Goal: Information Seeking & Learning: Learn about a topic

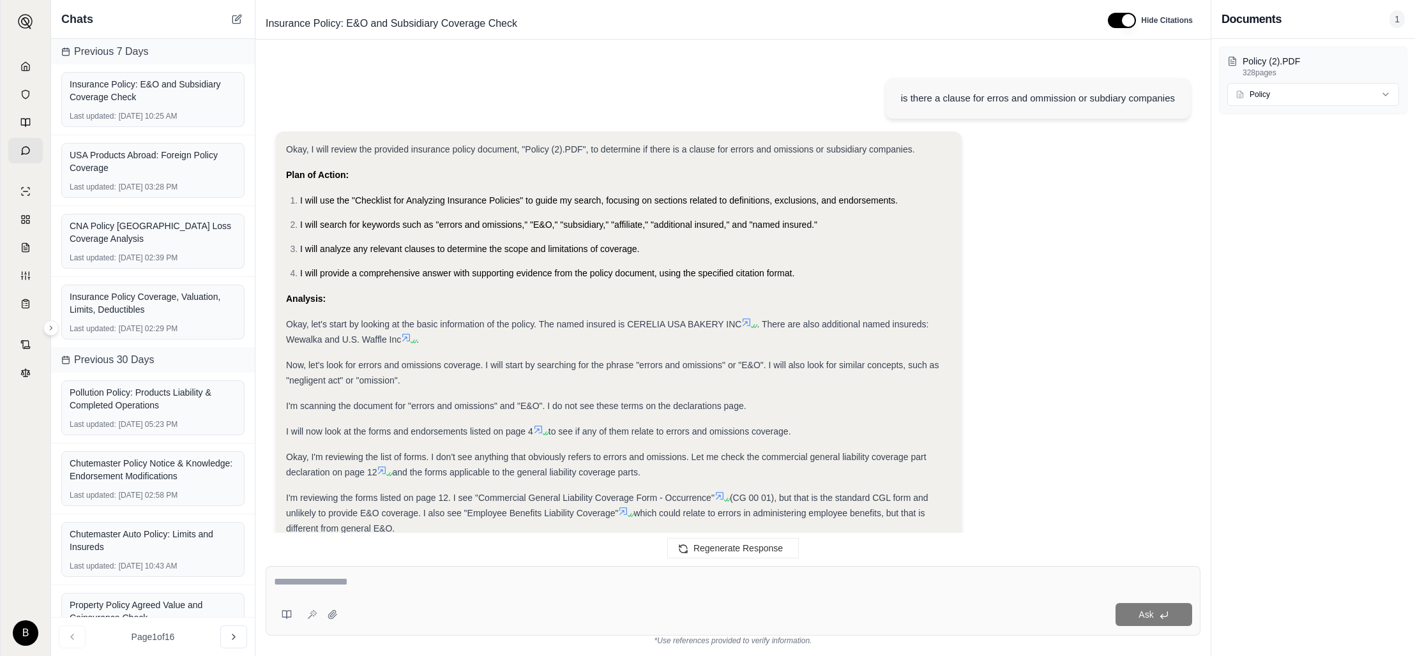
scroll to position [7179, 0]
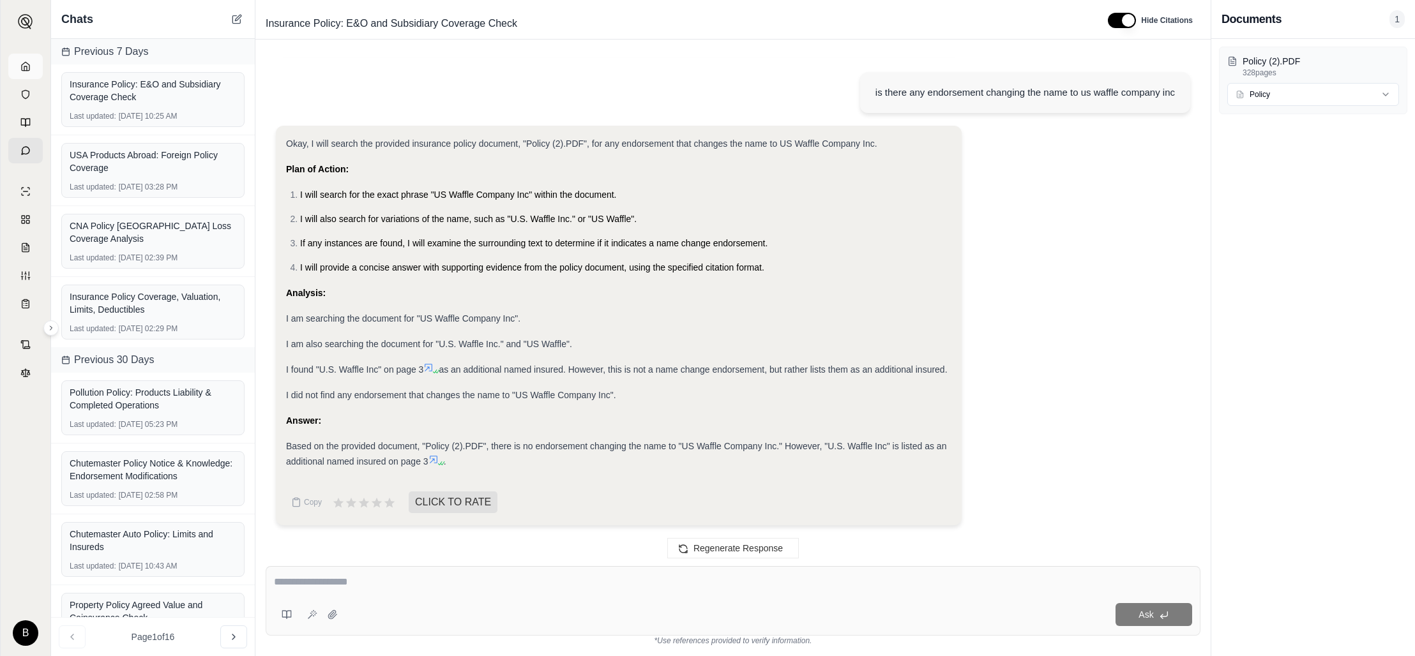
click at [24, 63] on icon at bounding box center [26, 66] width 8 height 8
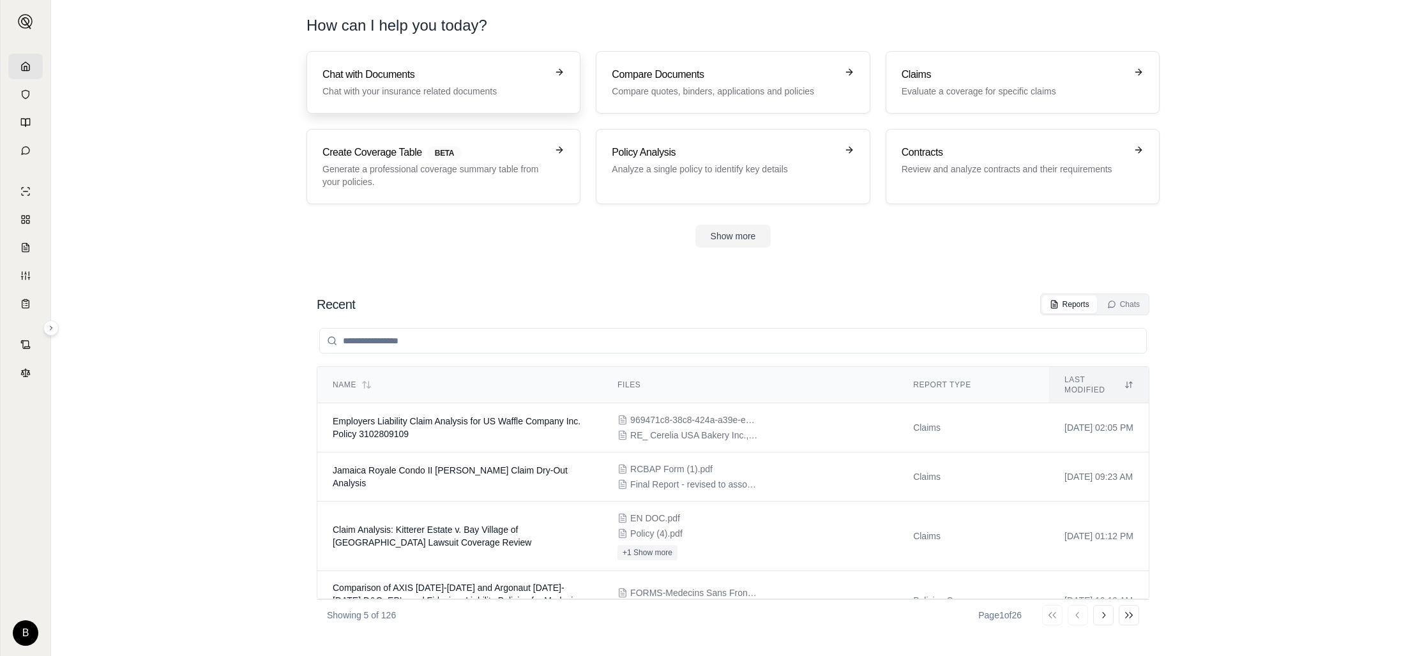
click at [347, 79] on h3 "Chat with Documents" at bounding box center [434, 74] width 224 height 15
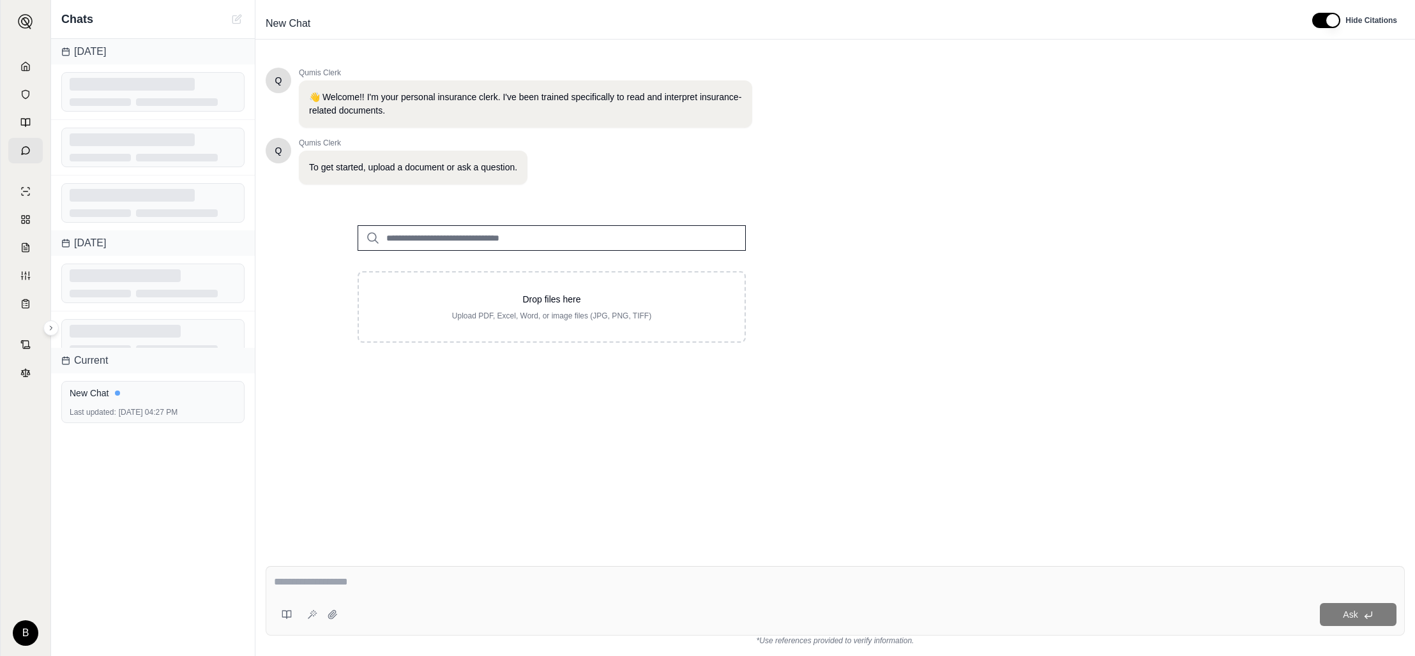
click at [420, 230] on input "search" at bounding box center [552, 238] width 388 height 26
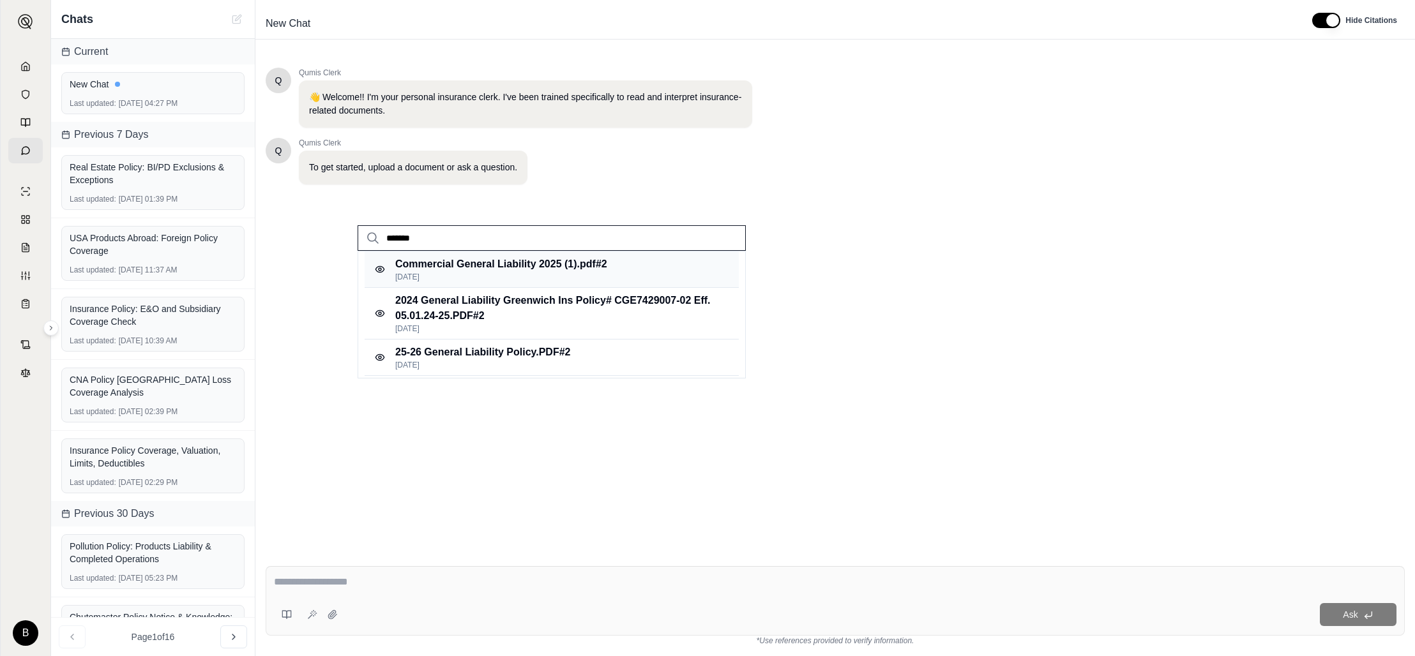
type input "*******"
click at [455, 273] on p "[DATE]" at bounding box center [501, 277] width 212 height 10
click at [455, 268] on div "******* Commercial General Liability 2025 (1).pdf #2 [DATE] 2024 General Liabil…" at bounding box center [551, 274] width 429 height 138
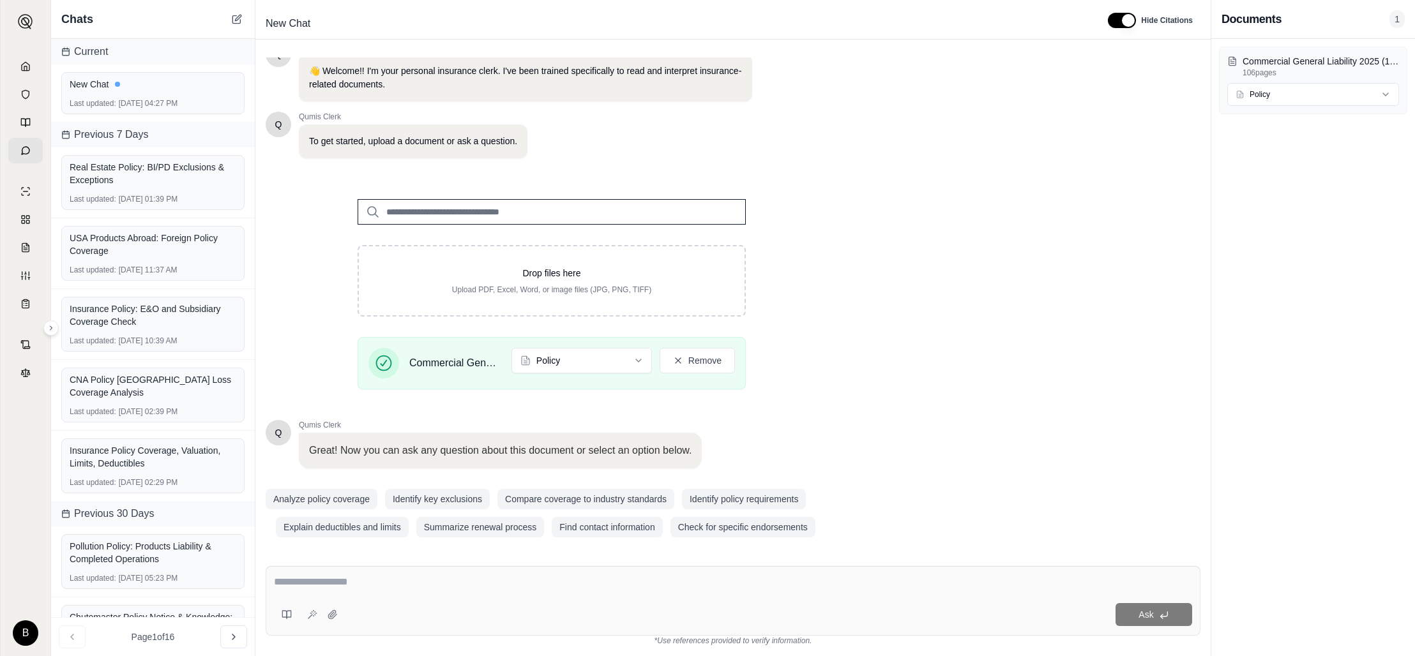
scroll to position [33, 0]
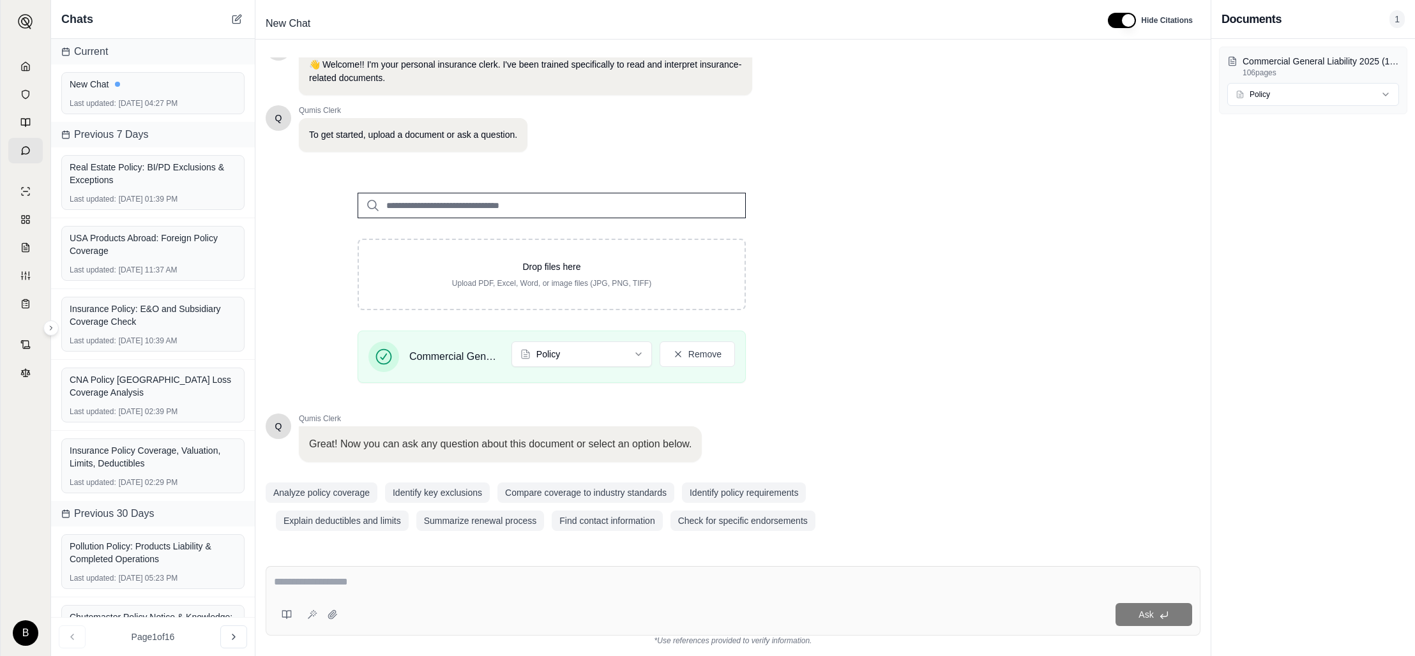
click at [448, 577] on textarea at bounding box center [733, 582] width 918 height 15
type textarea "*"
type textarea "**********"
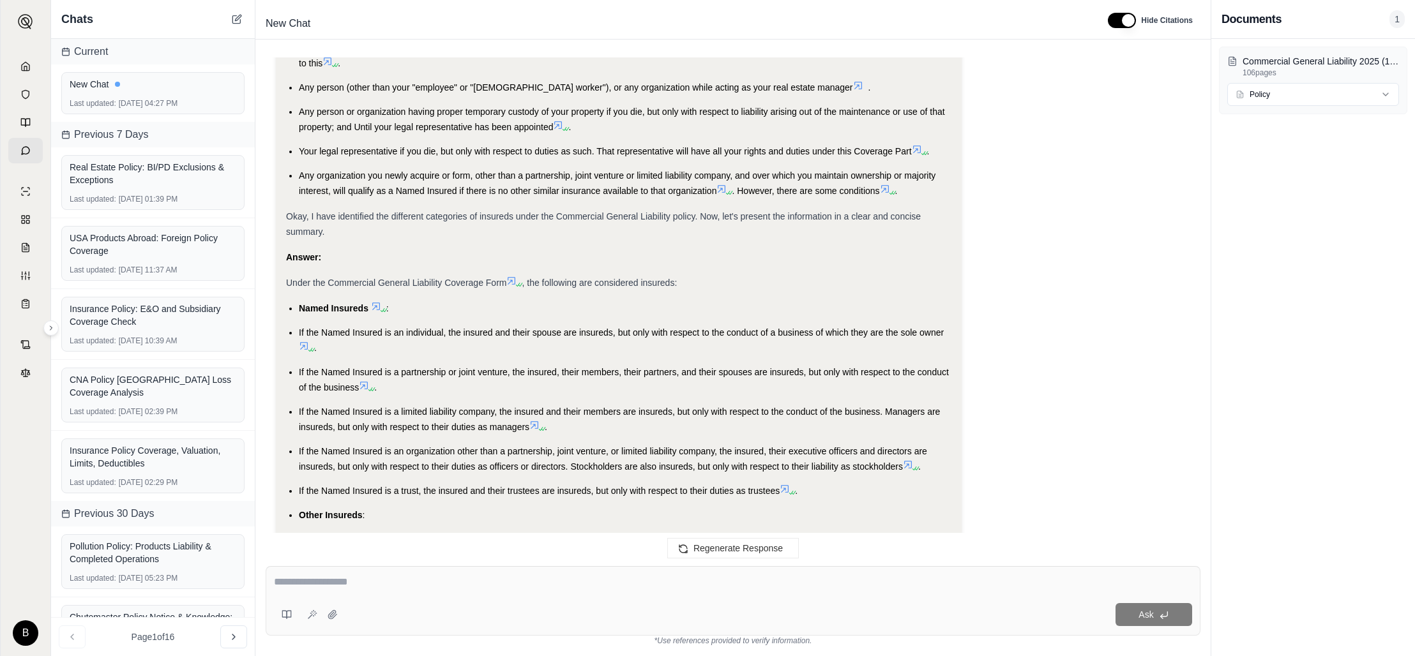
scroll to position [680, 0]
click at [515, 278] on icon at bounding box center [511, 283] width 10 height 10
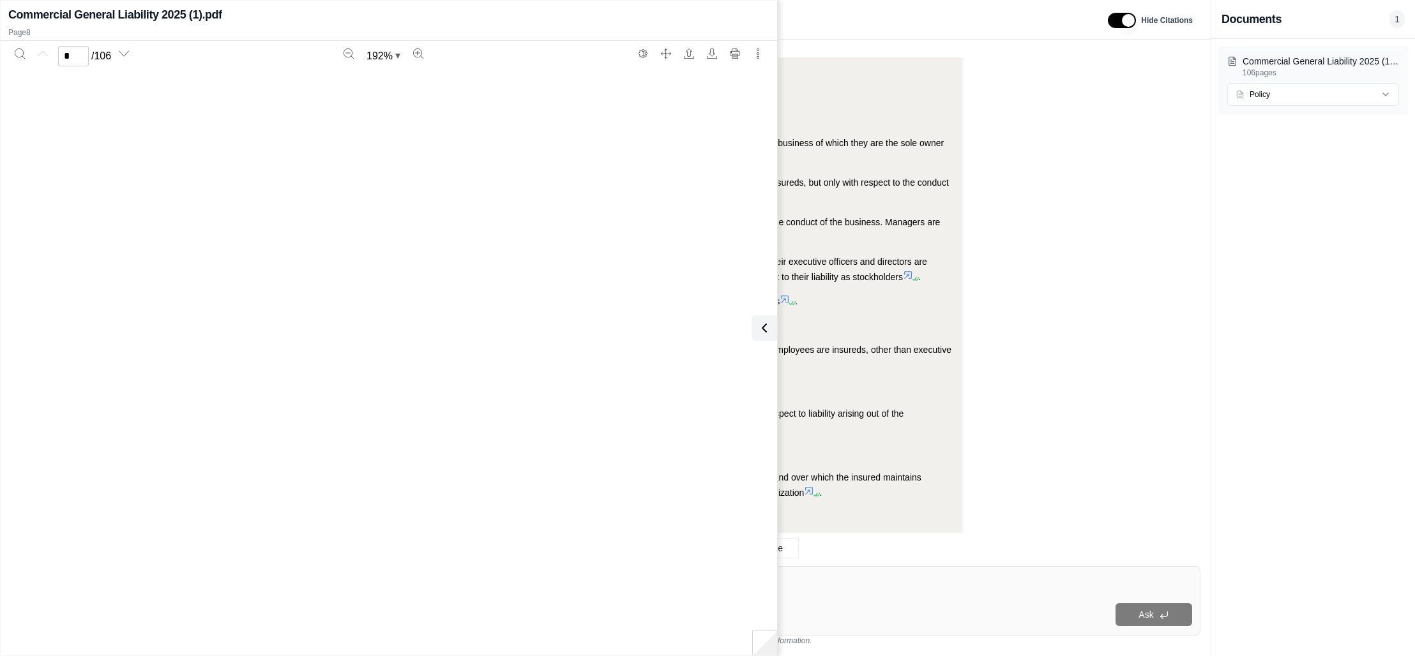
scroll to position [6797, 0]
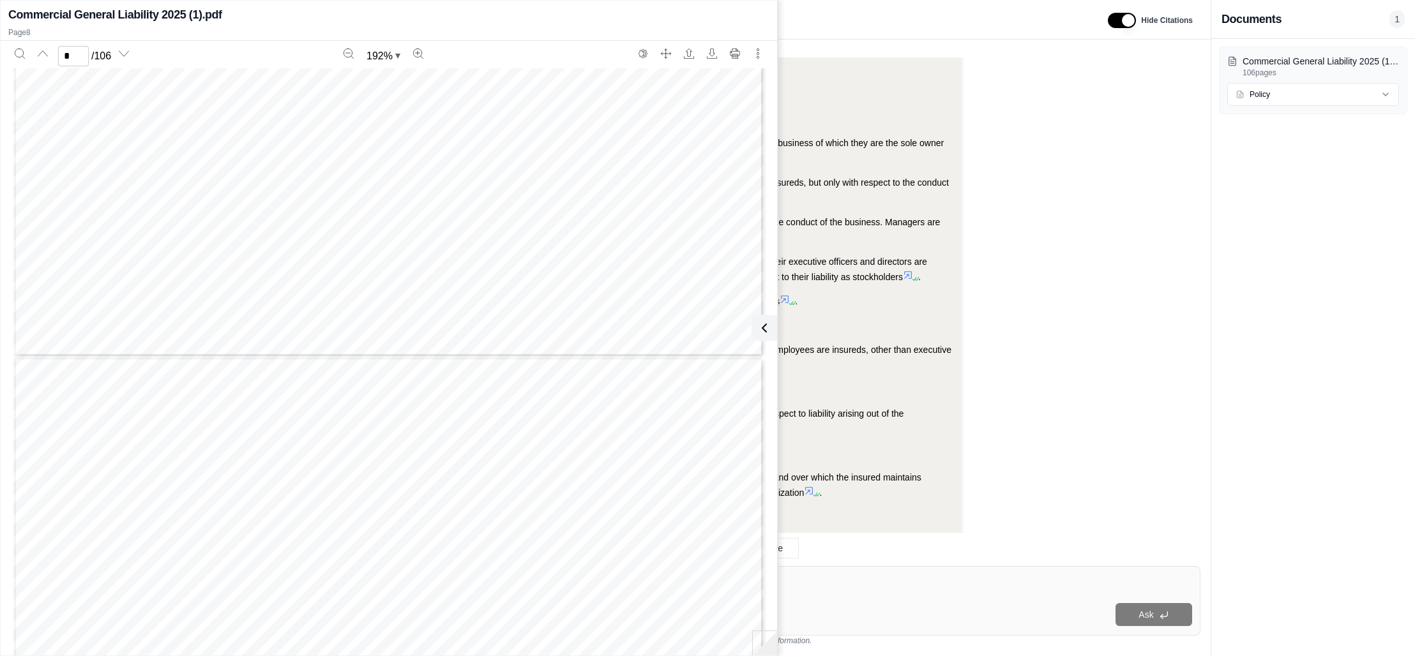
type input "*"
click at [814, 41] on div "who is i nsured Okay, I need to determine who is an insured under the provided …" at bounding box center [732, 348] width 955 height 617
click at [766, 328] on icon at bounding box center [761, 328] width 15 height 15
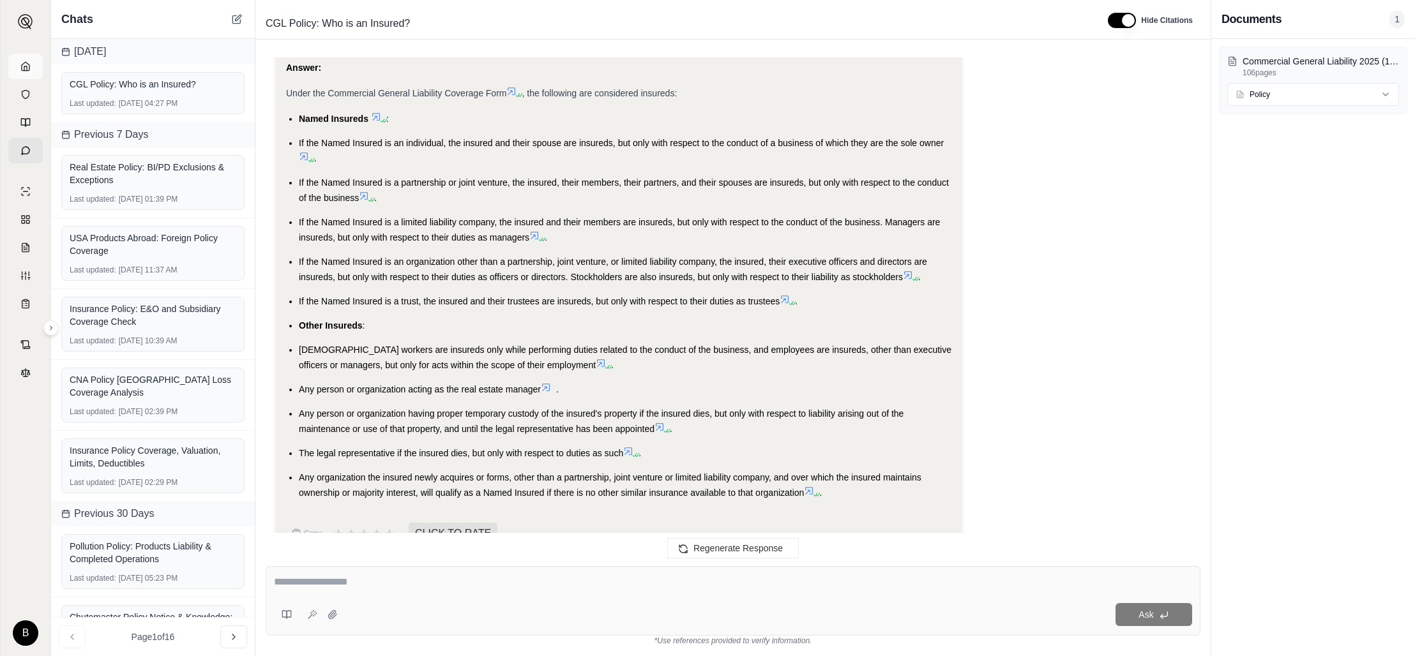
click at [22, 68] on icon at bounding box center [26, 66] width 8 height 8
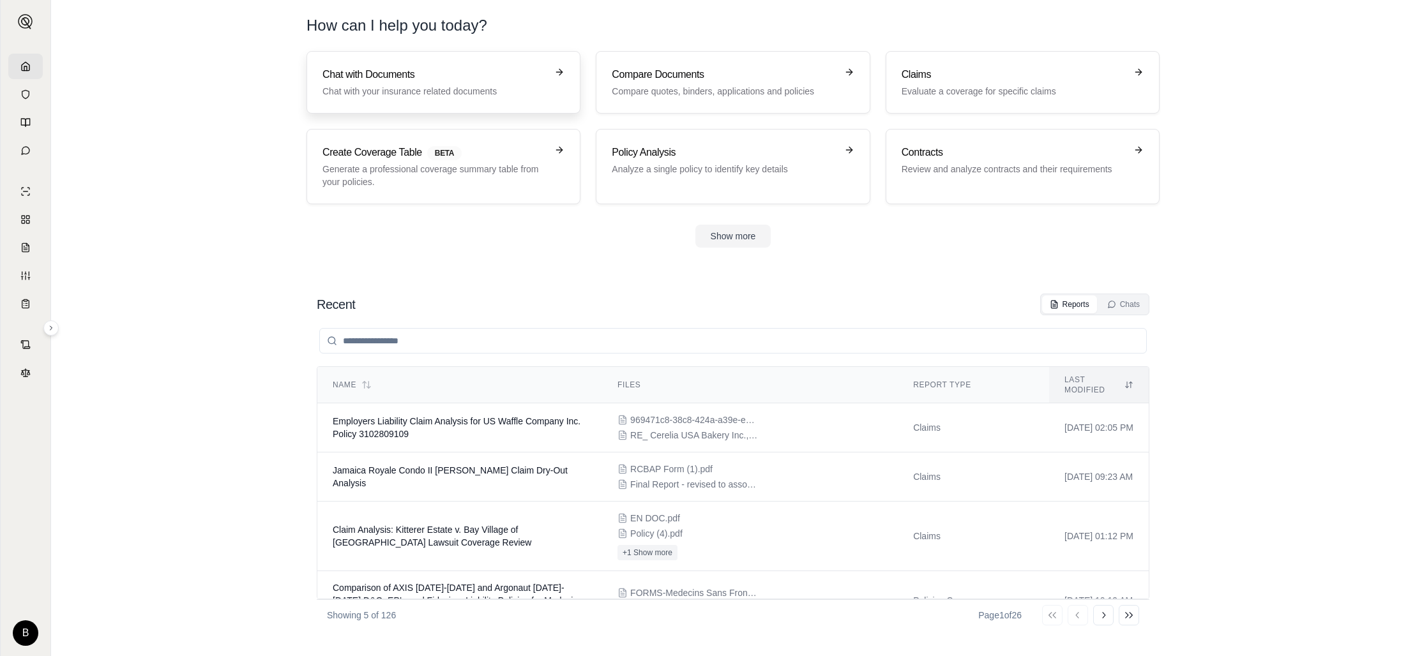
click at [490, 99] on link "Chat with Documents Chat with your insurance related documents" at bounding box center [444, 82] width 274 height 63
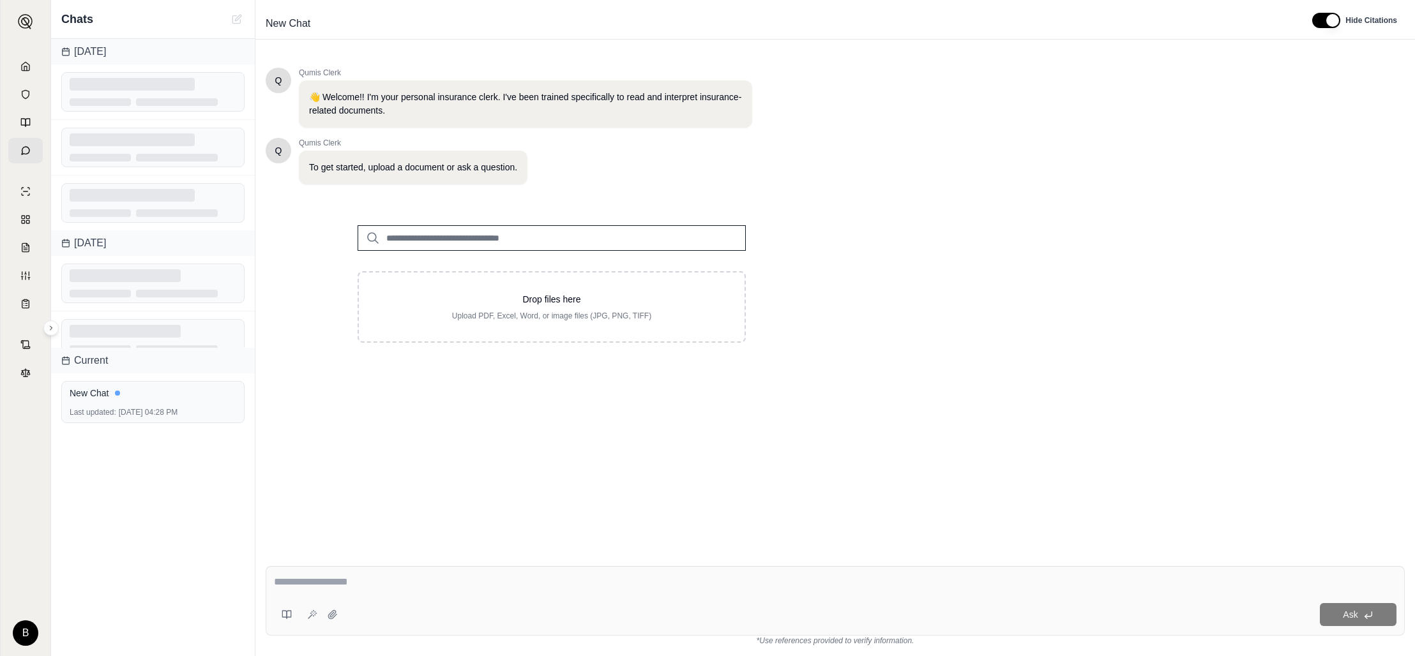
click at [540, 245] on input "search" at bounding box center [552, 238] width 388 height 26
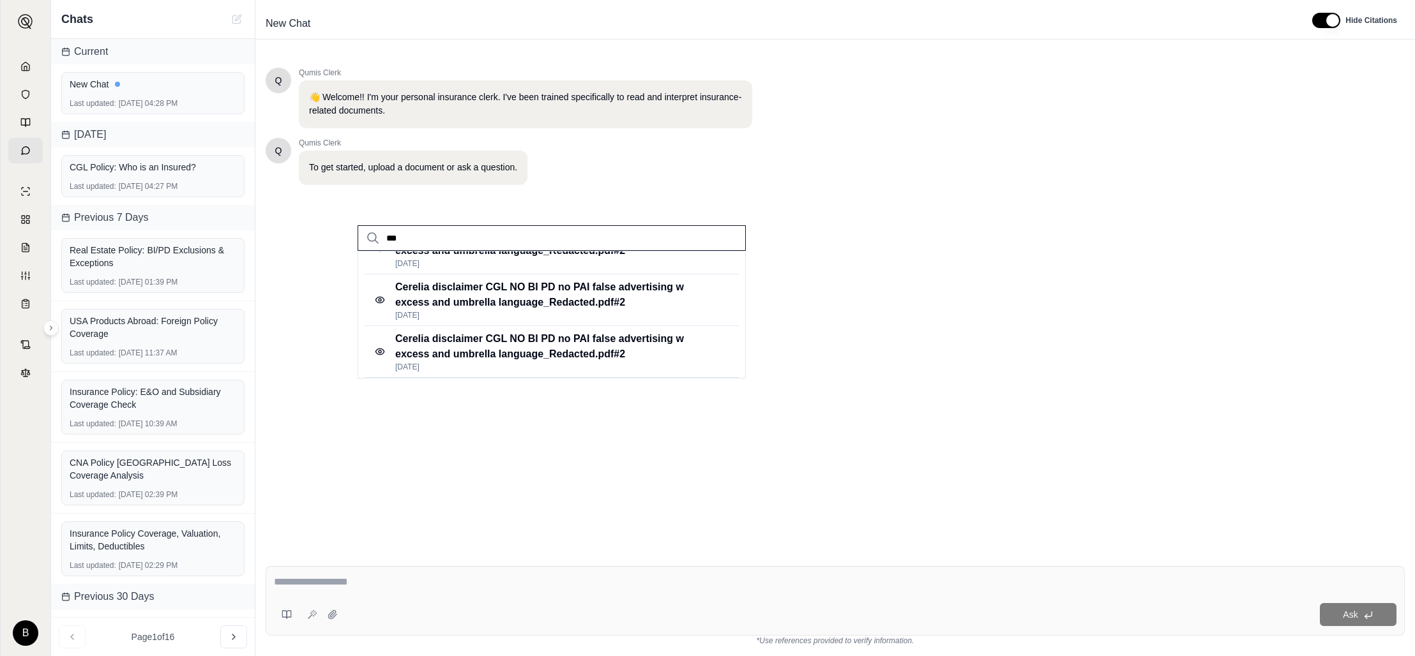
scroll to position [360, 0]
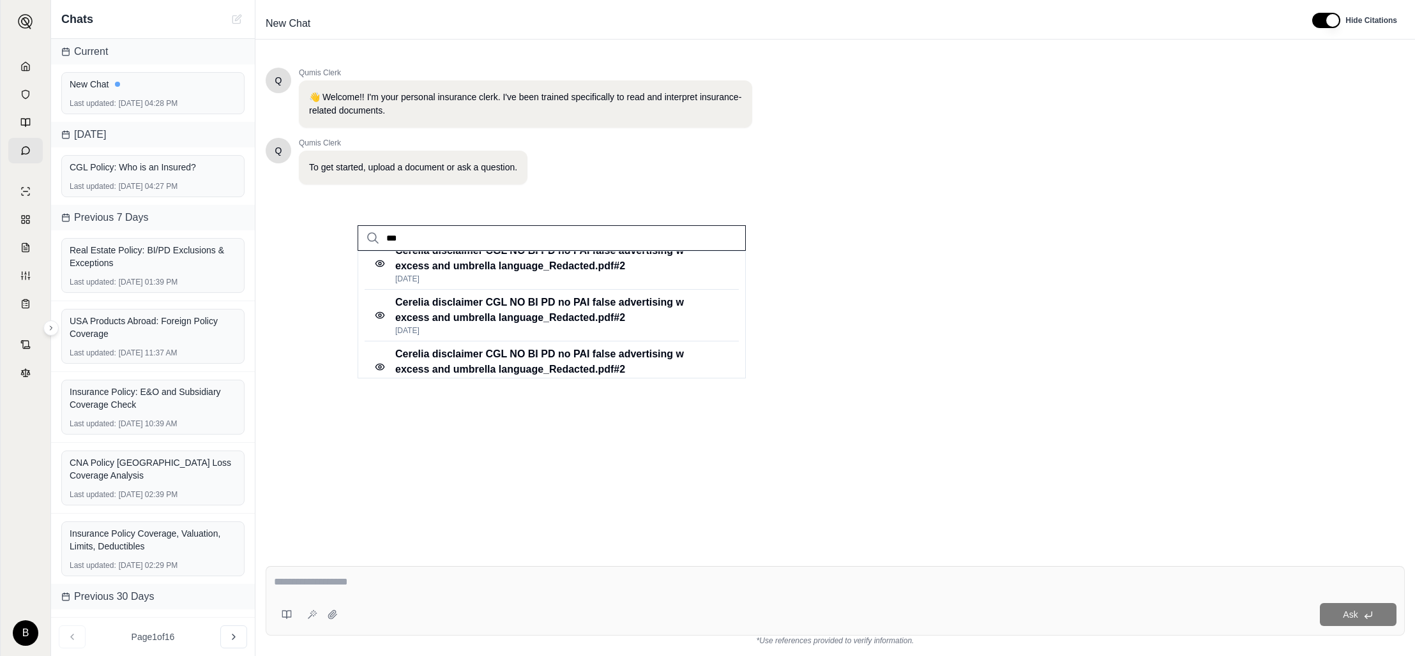
drag, startPoint x: 414, startPoint y: 234, endPoint x: 375, endPoint y: 237, distance: 38.4
click at [375, 237] on div "***" at bounding box center [552, 238] width 388 height 26
type input "*"
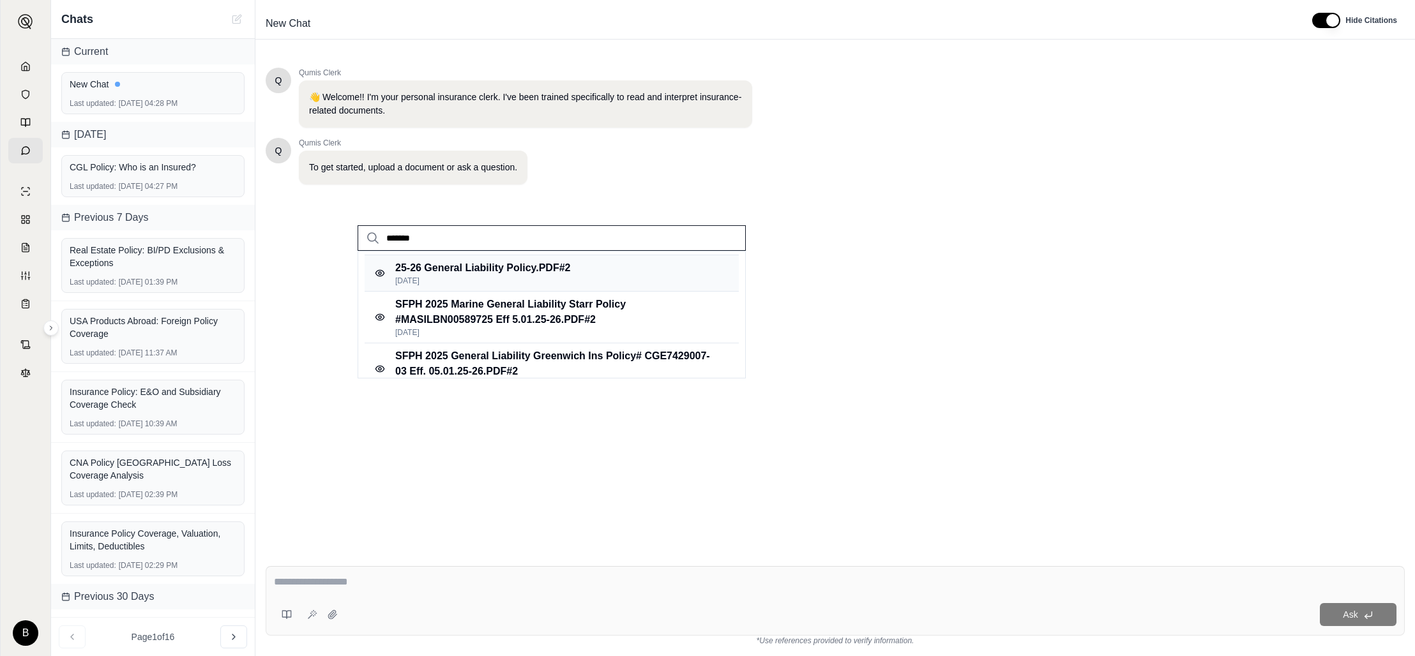
scroll to position [77, 0]
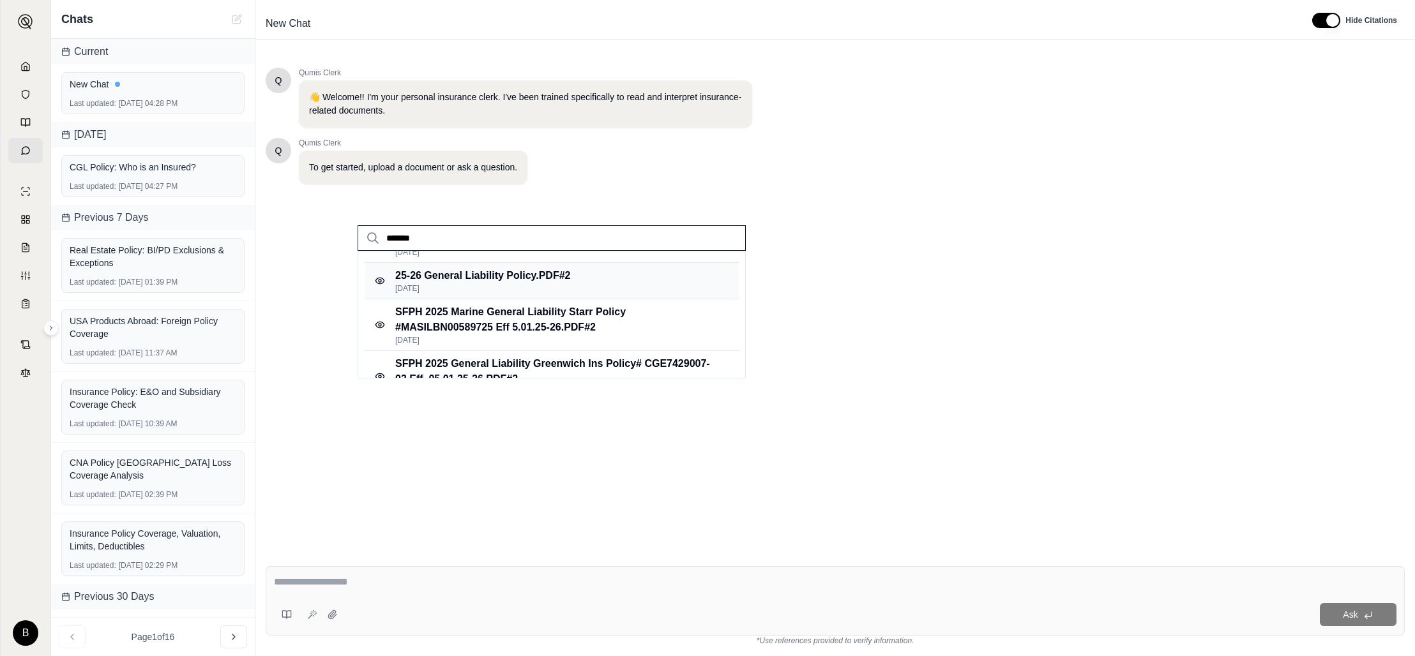
type input "*******"
click at [470, 285] on p "[DATE]" at bounding box center [482, 289] width 175 height 10
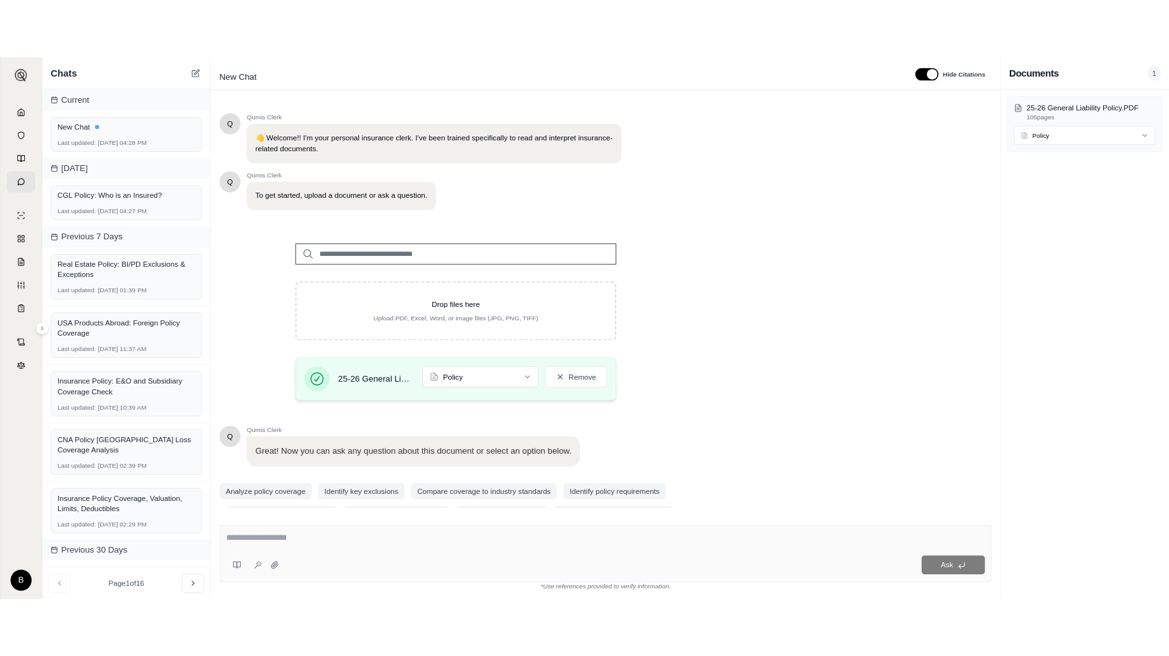
scroll to position [33, 0]
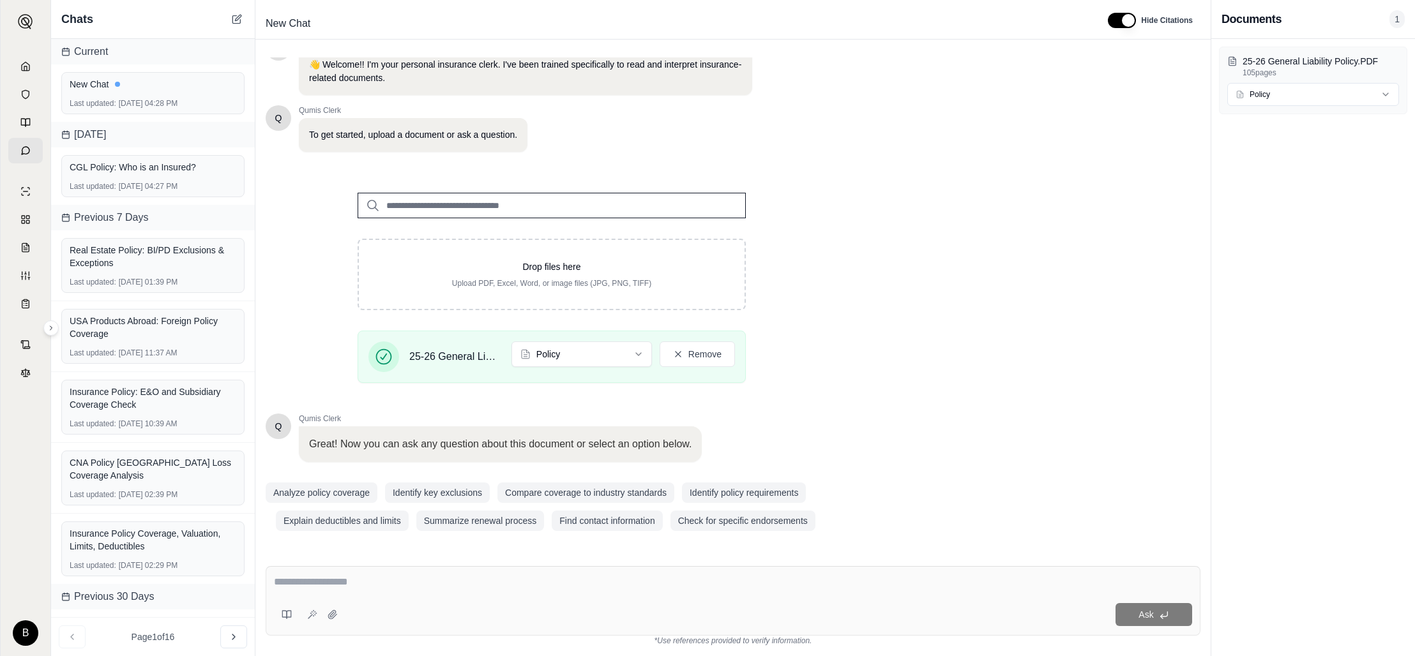
click at [446, 579] on textarea at bounding box center [733, 582] width 918 height 15
type textarea "**********"
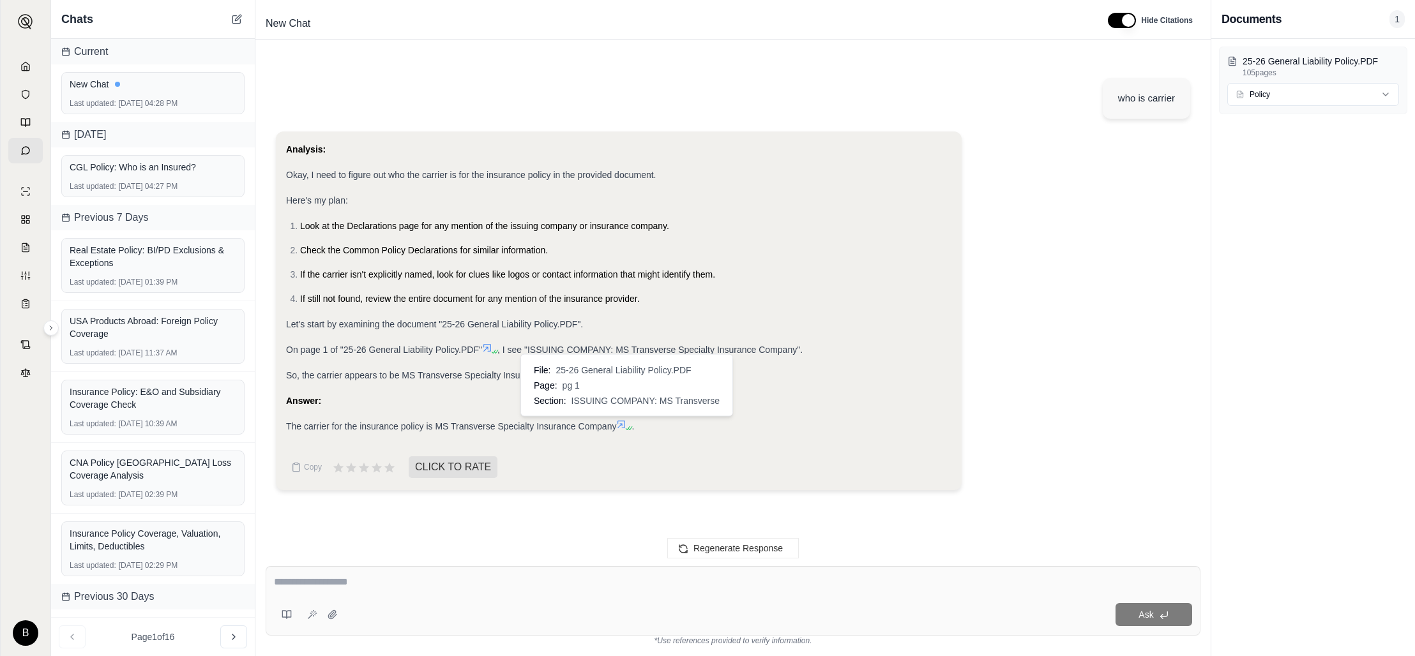
click at [628, 426] on icon at bounding box center [628, 429] width 8 height 8
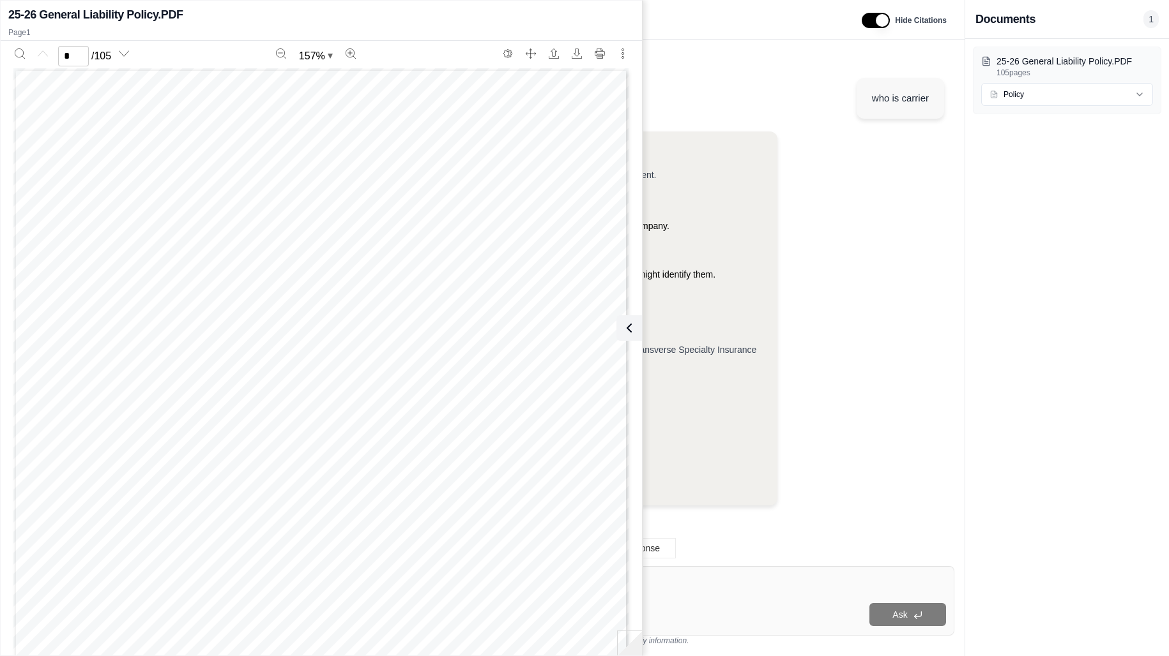
click at [626, 326] on icon at bounding box center [628, 328] width 15 height 15
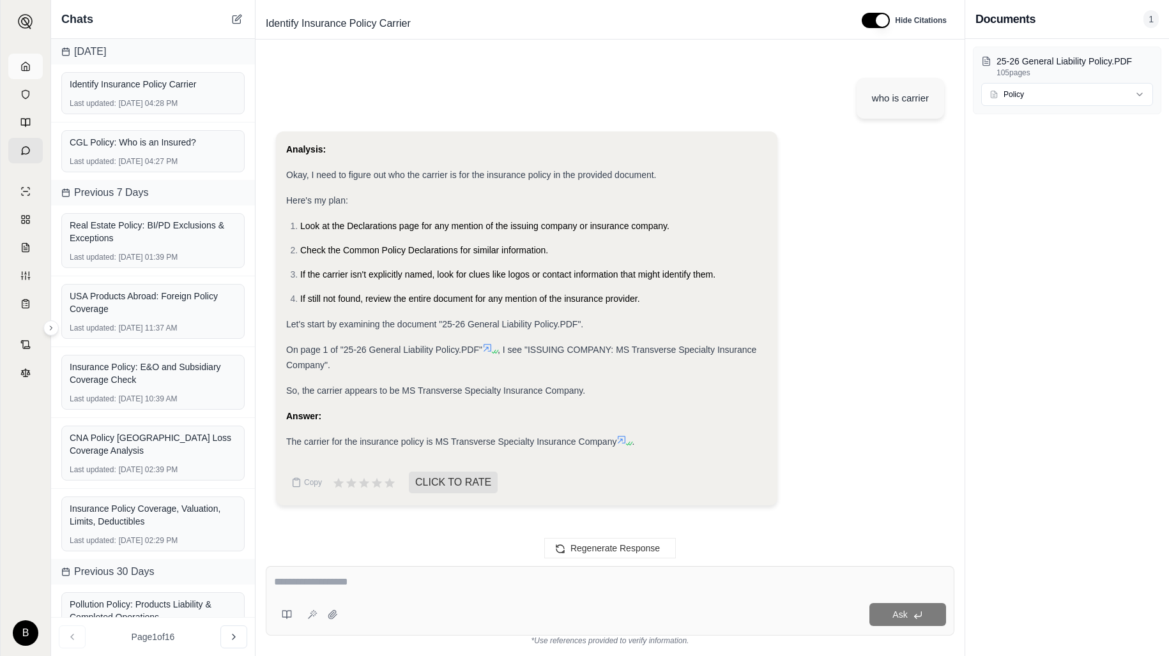
click at [31, 65] on link at bounding box center [25, 67] width 34 height 26
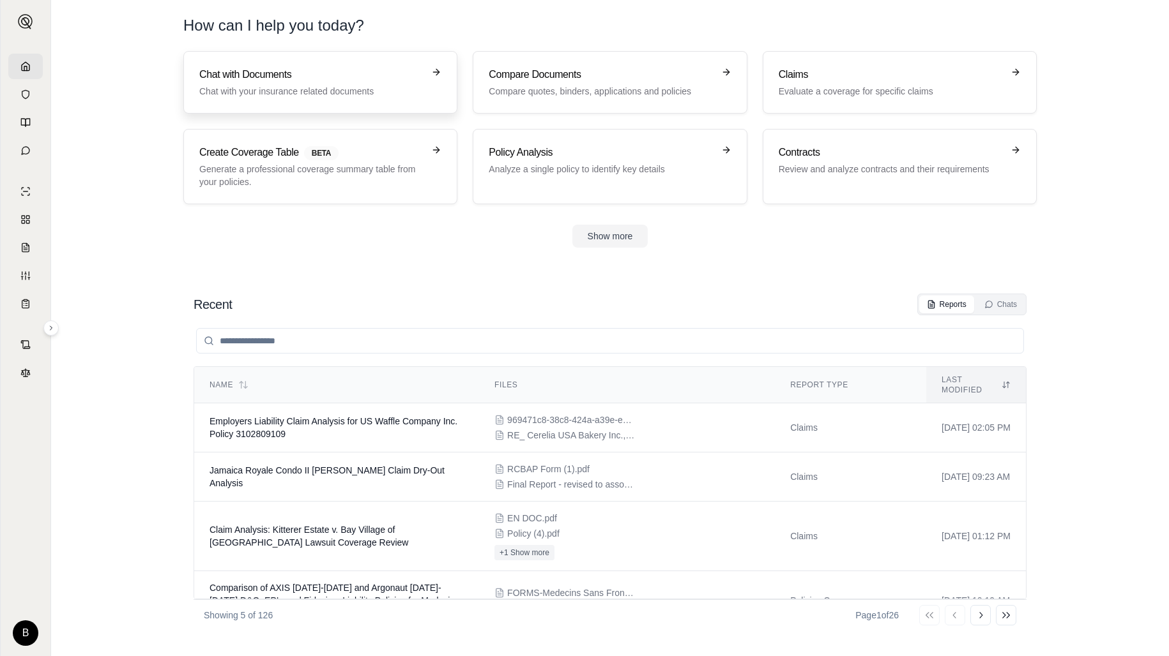
click at [273, 96] on p "Chat with your insurance related documents" at bounding box center [311, 91] width 224 height 13
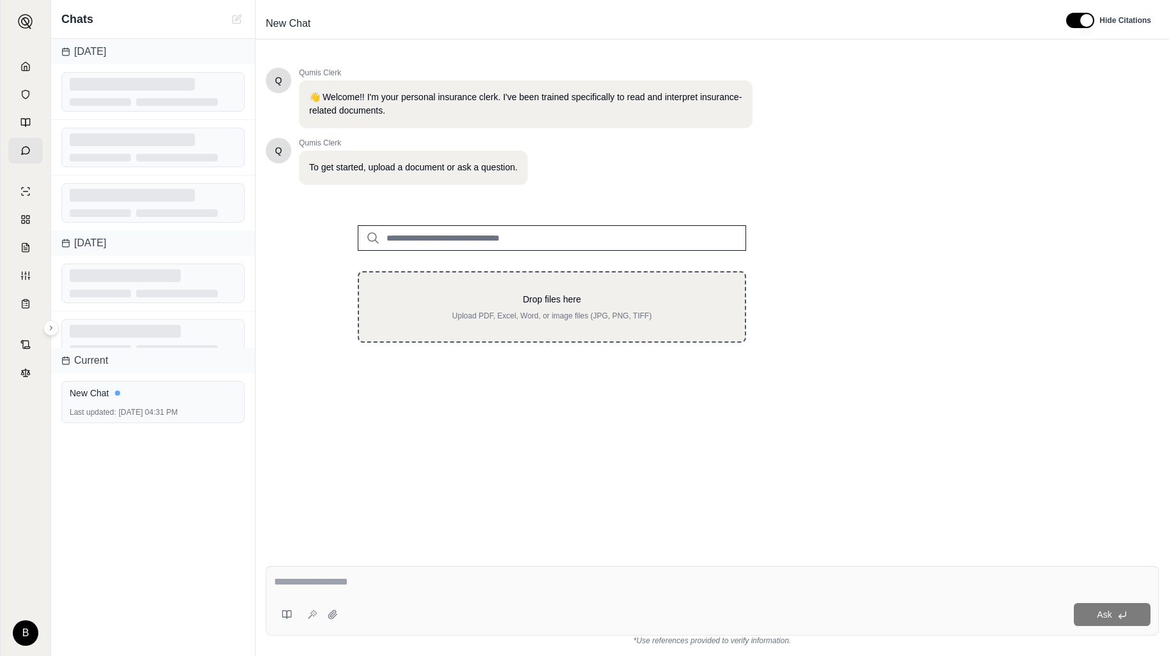
click at [454, 277] on div "Drop files here Upload PDF, Excel, Word, or image files (JPG, PNG, TIFF)" at bounding box center [552, 307] width 388 height 72
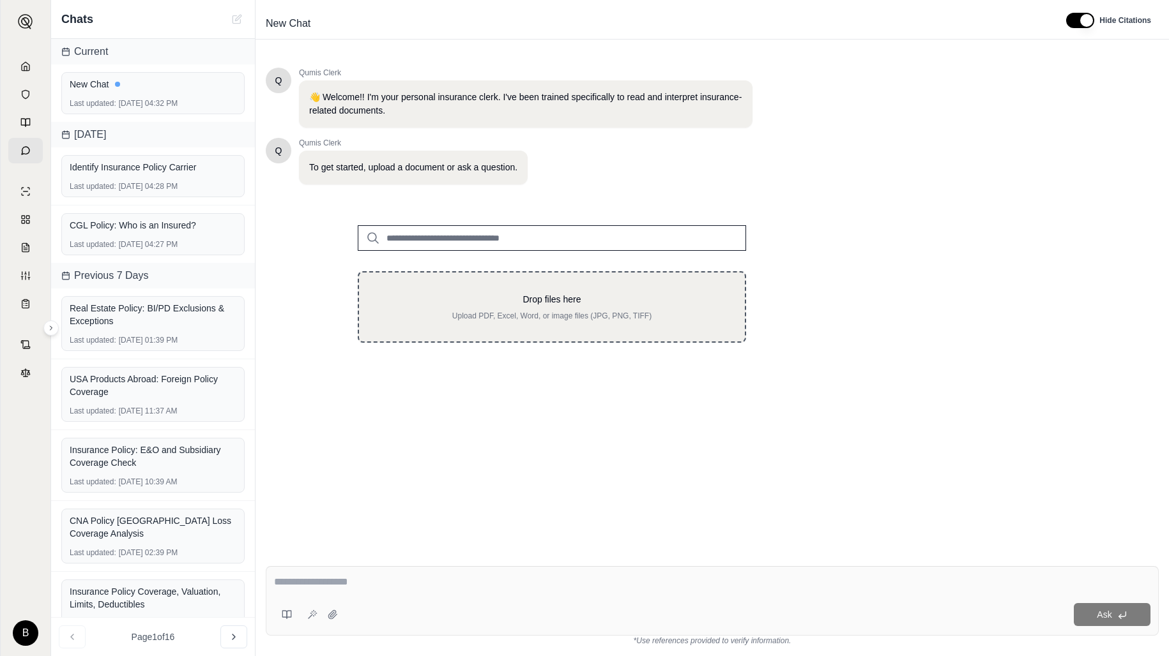
type input "**********"
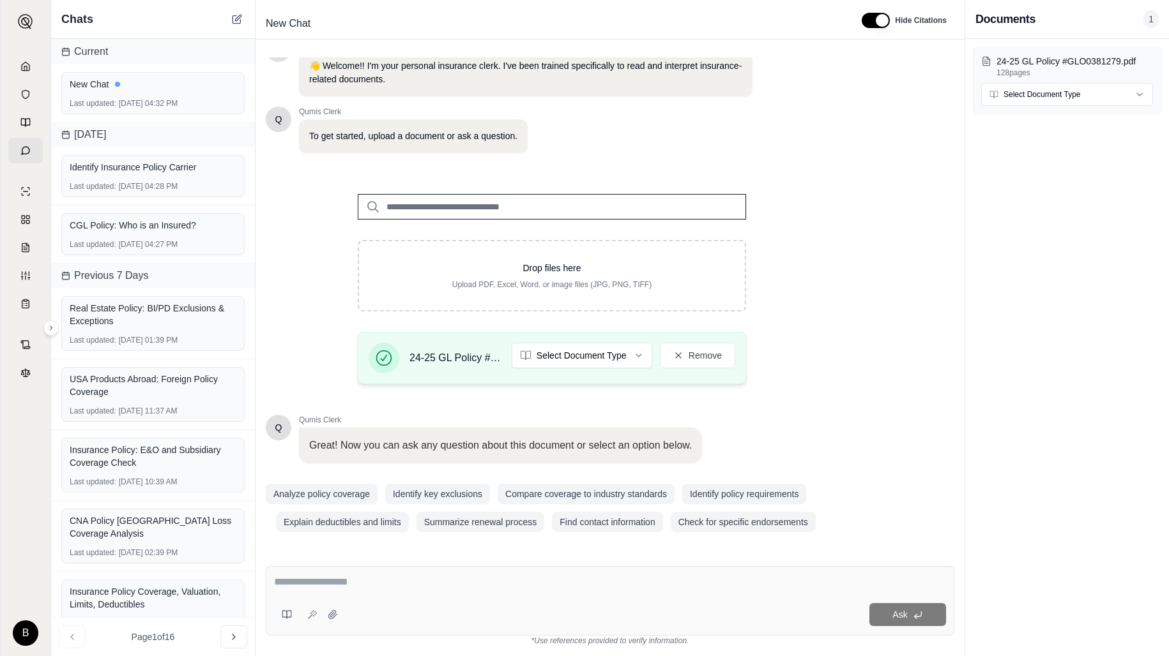
scroll to position [33, 0]
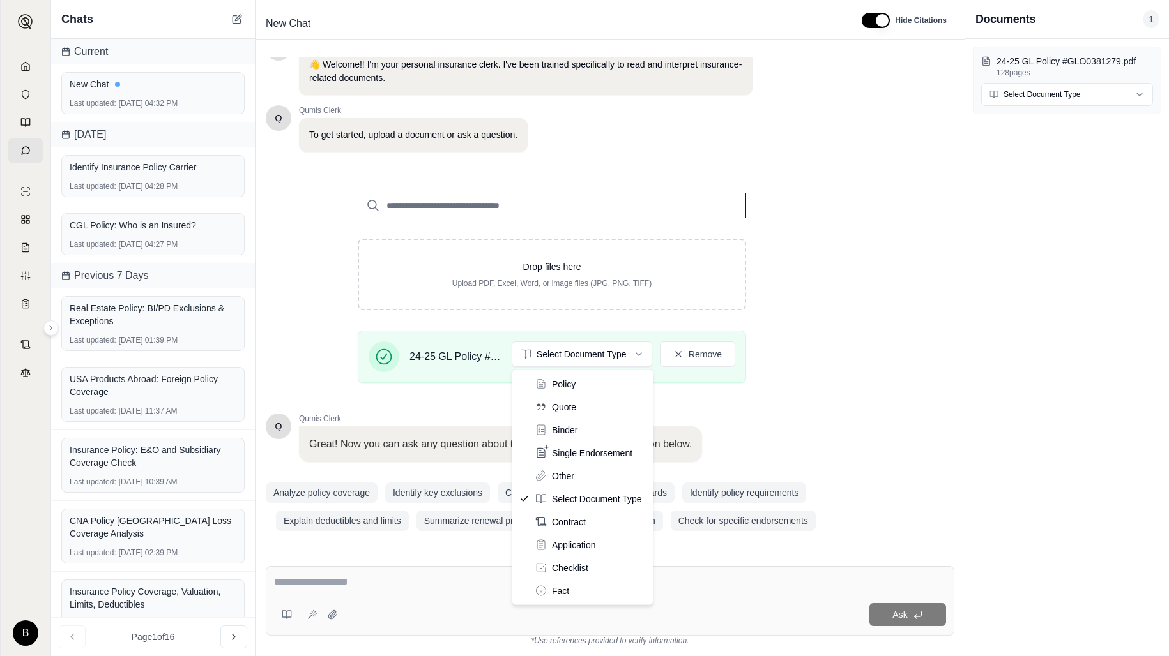
click at [634, 352] on html "B Chats Current New Chat Last updated: [DATE] 04:32 PM [DATE] Identify Insuranc…" at bounding box center [584, 328] width 1169 height 656
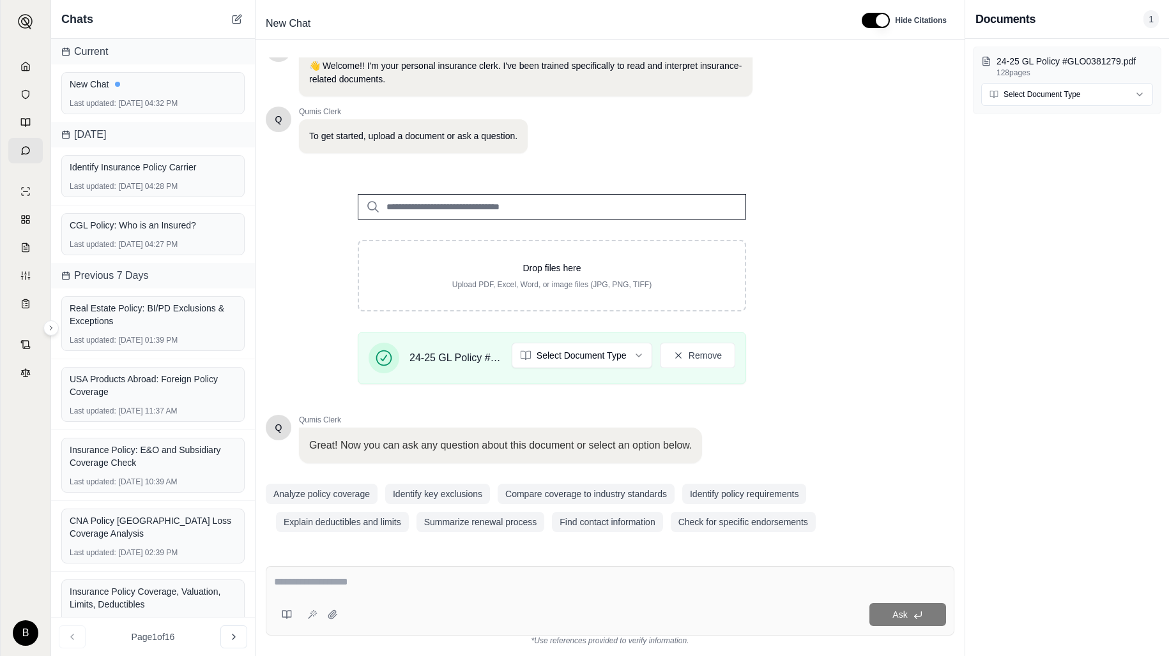
scroll to position [32, 0]
click at [548, 584] on textarea at bounding box center [610, 582] width 672 height 15
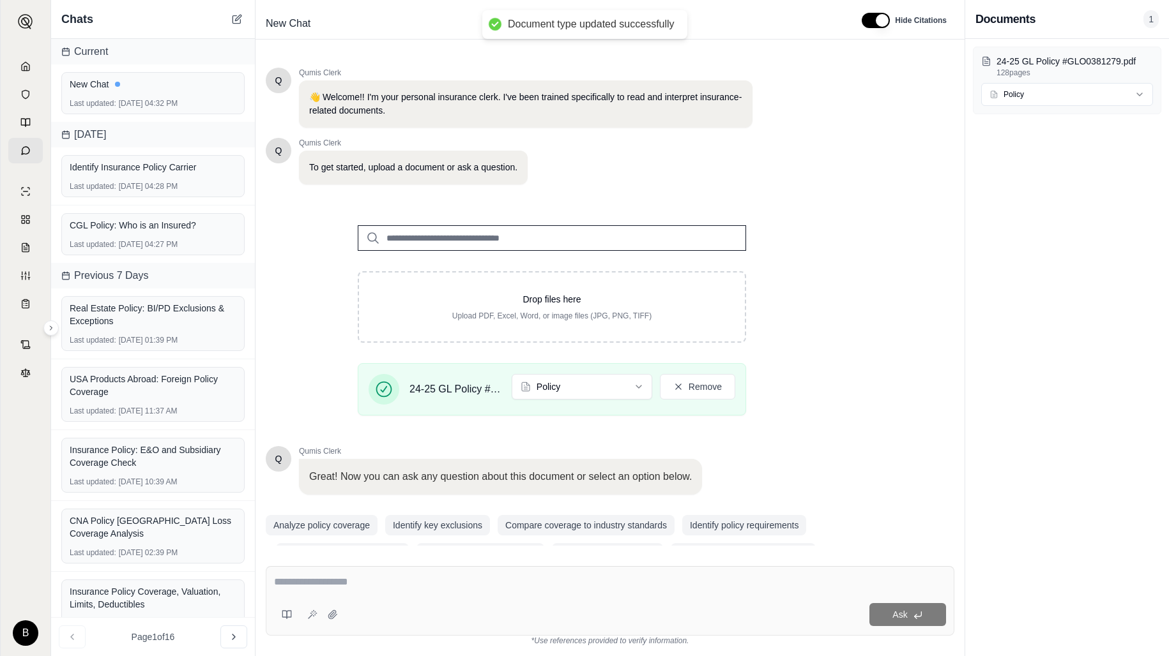
scroll to position [33, 0]
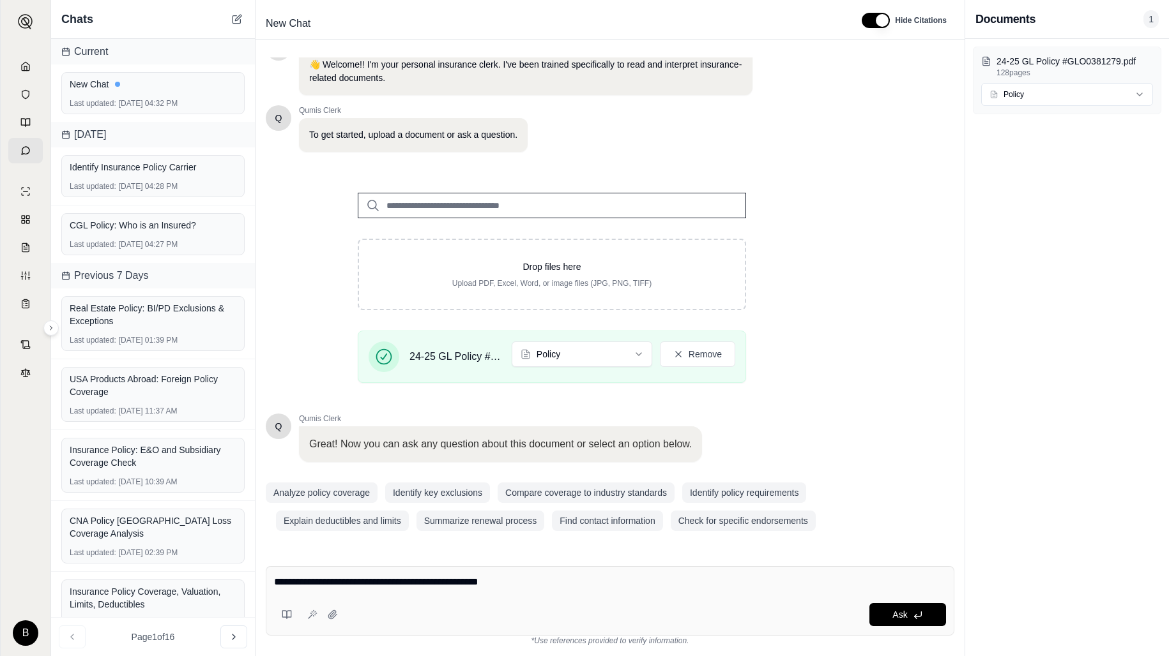
type textarea "**********"
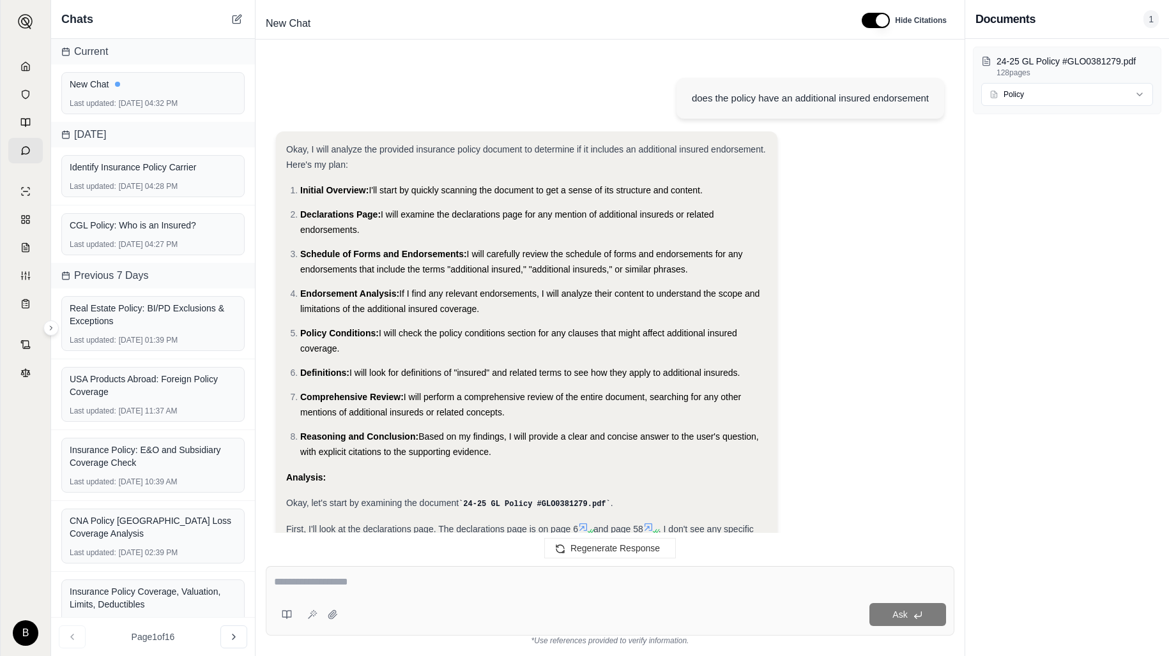
scroll to position [398, 0]
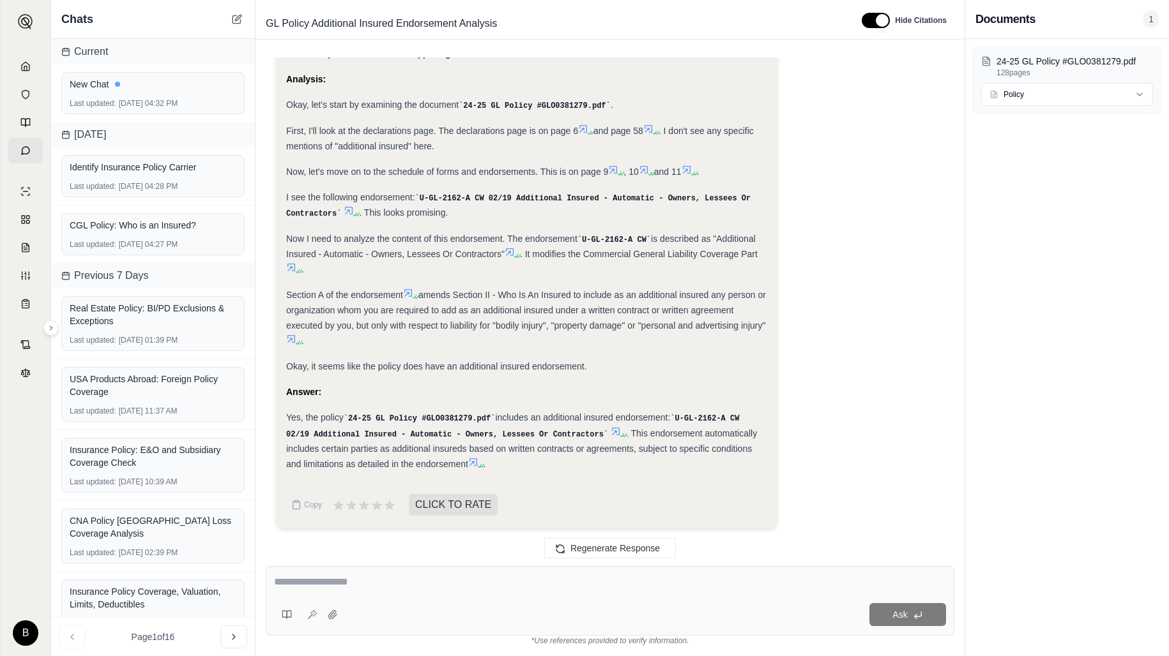
click at [616, 432] on icon at bounding box center [615, 432] width 10 height 10
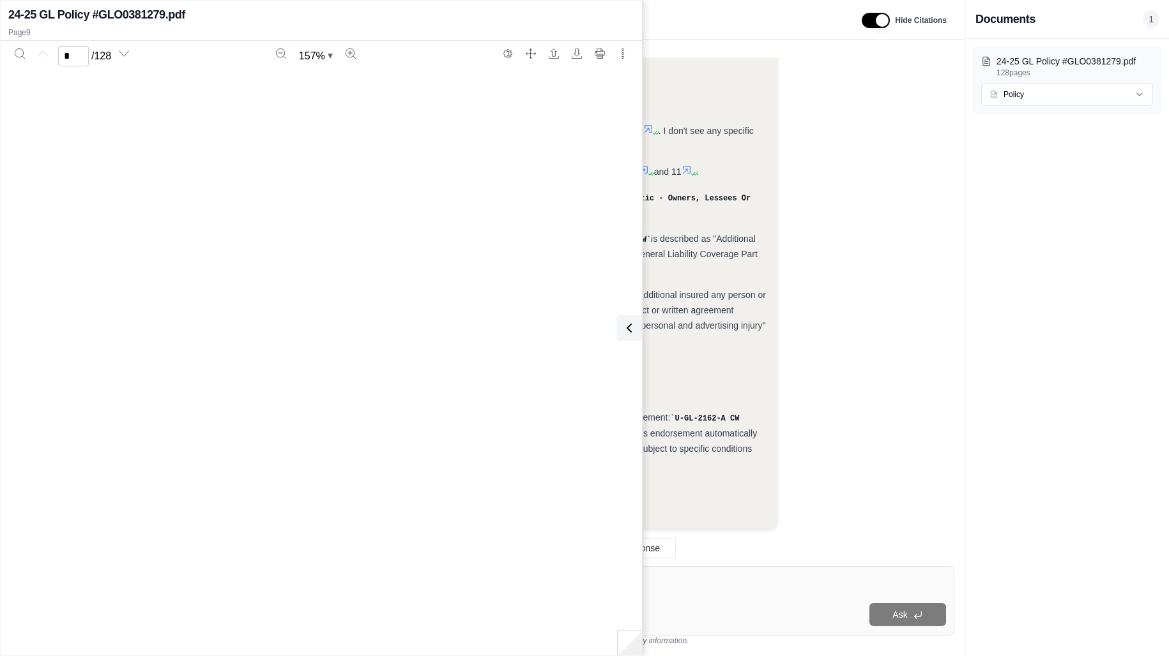
type input "*"
click at [625, 324] on icon at bounding box center [626, 328] width 15 height 15
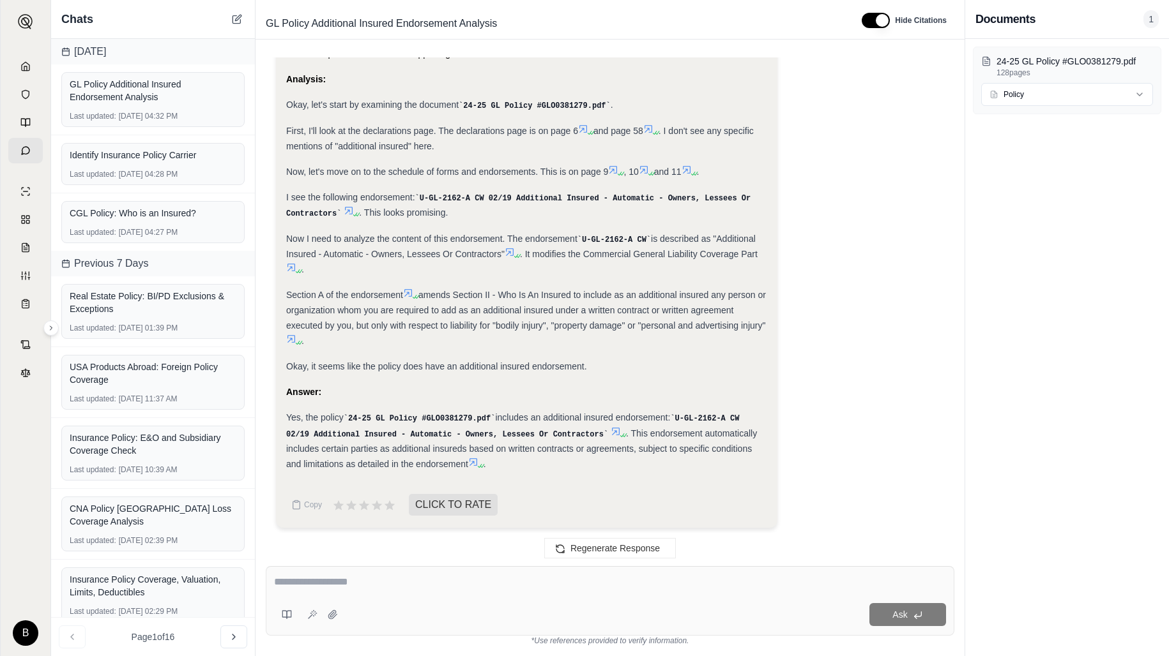
click at [475, 462] on icon at bounding box center [473, 462] width 10 height 10
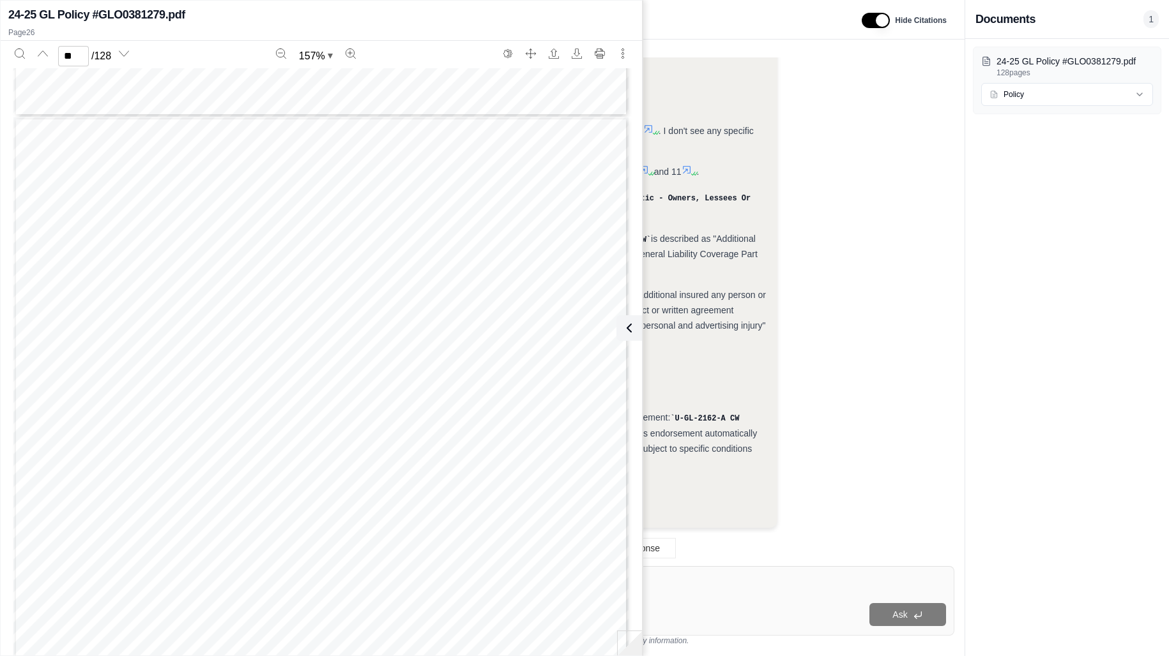
scroll to position [18400, 0]
type input "**"
